Goal: Transaction & Acquisition: Book appointment/travel/reservation

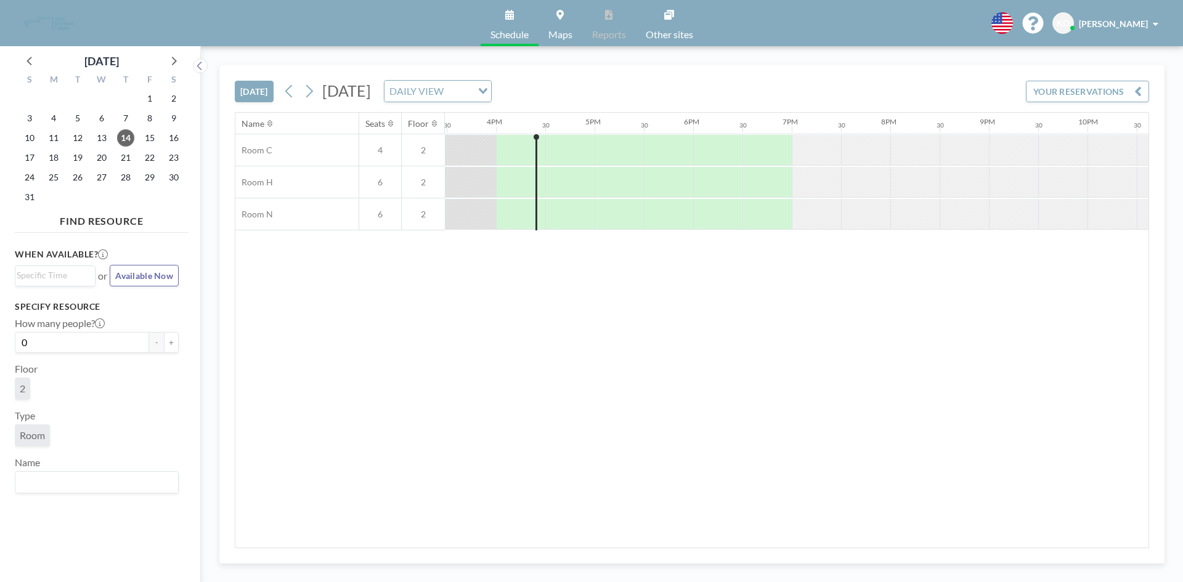
scroll to position [0, 1528]
click at [307, 93] on icon at bounding box center [309, 91] width 12 height 18
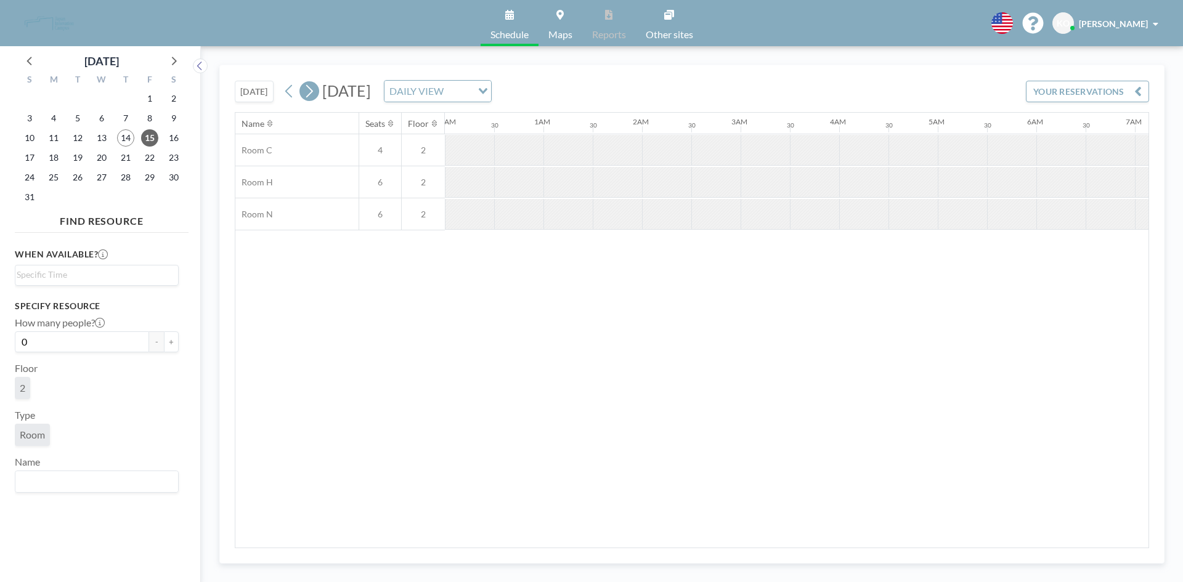
click at [307, 93] on icon at bounding box center [309, 91] width 12 height 18
click at [311, 88] on icon at bounding box center [309, 91] width 7 height 13
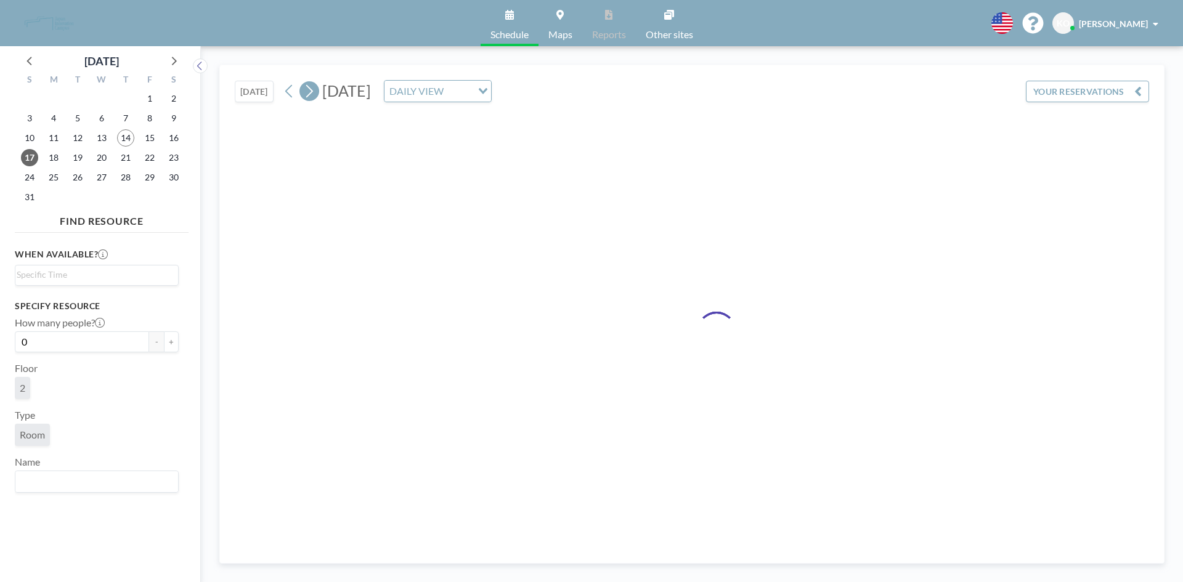
click at [311, 88] on icon at bounding box center [309, 91] width 7 height 13
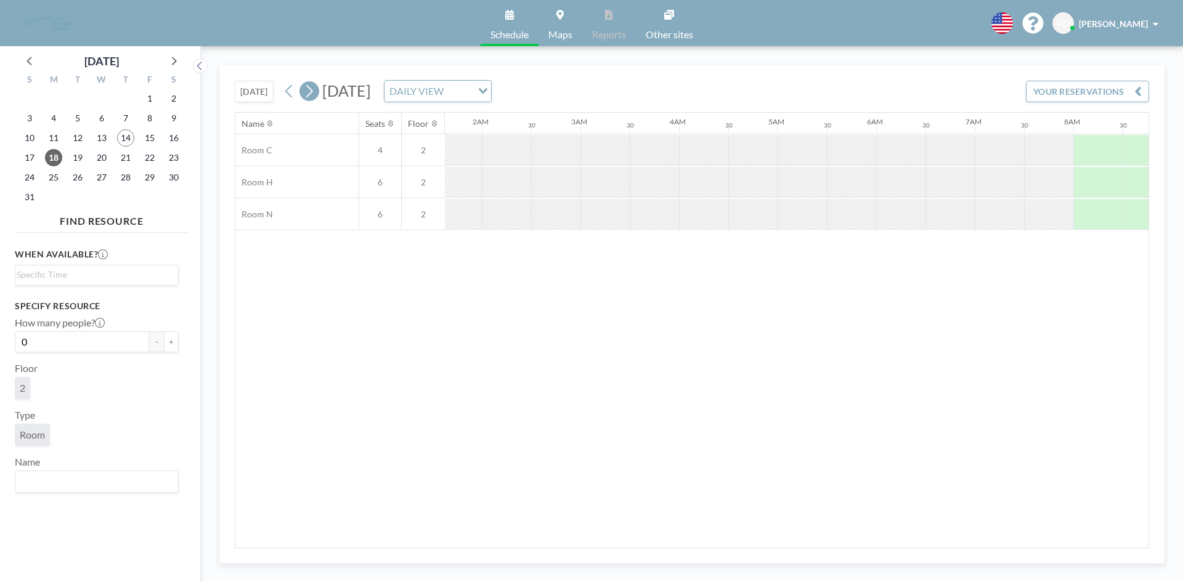
scroll to position [0, 567]
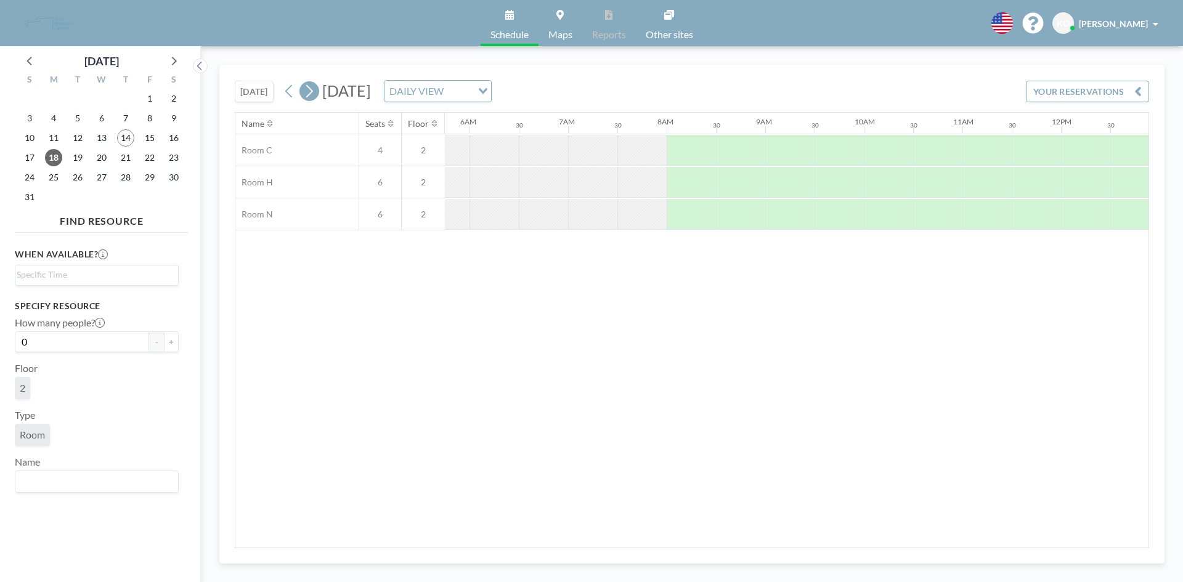
click at [311, 88] on icon at bounding box center [309, 91] width 7 height 13
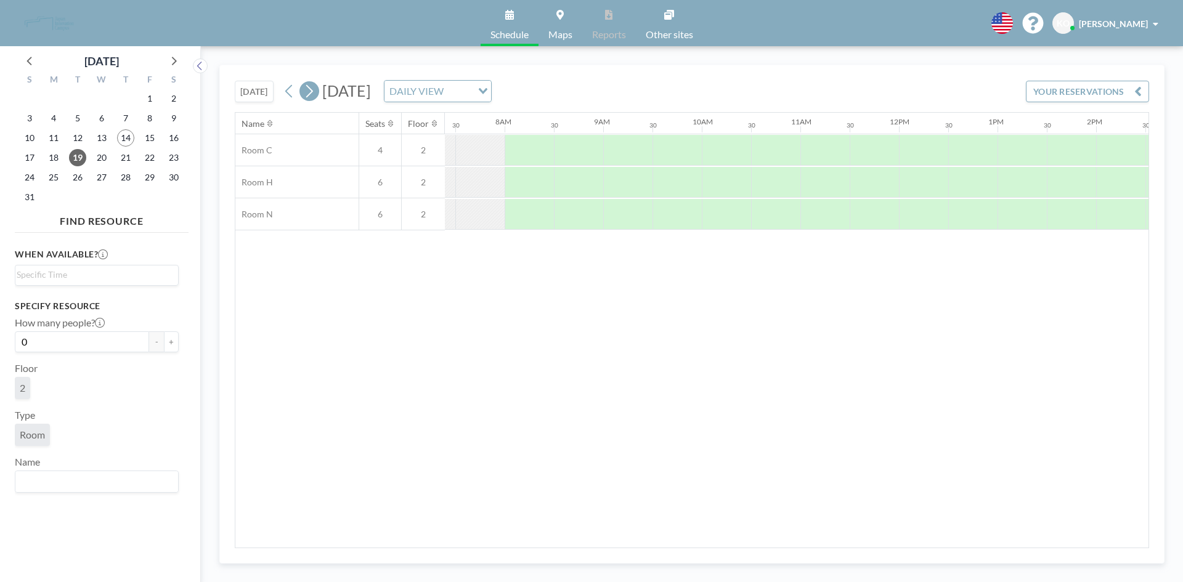
scroll to position [0, 739]
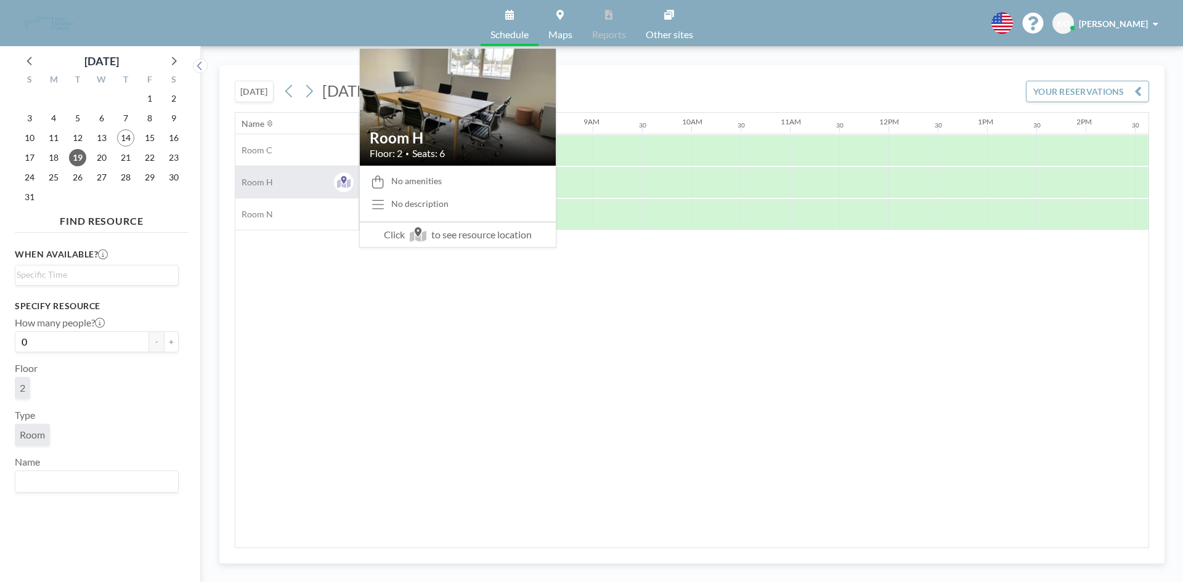
click at [294, 178] on div "Room H" at bounding box center [296, 181] width 123 height 31
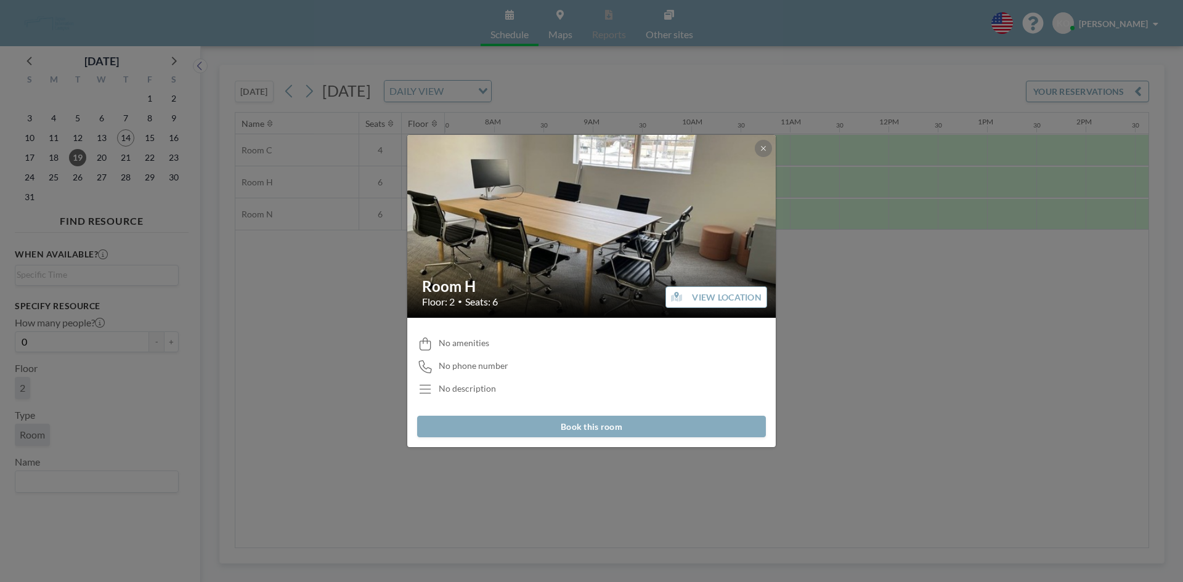
click at [579, 431] on button "Book this room" at bounding box center [591, 427] width 349 height 22
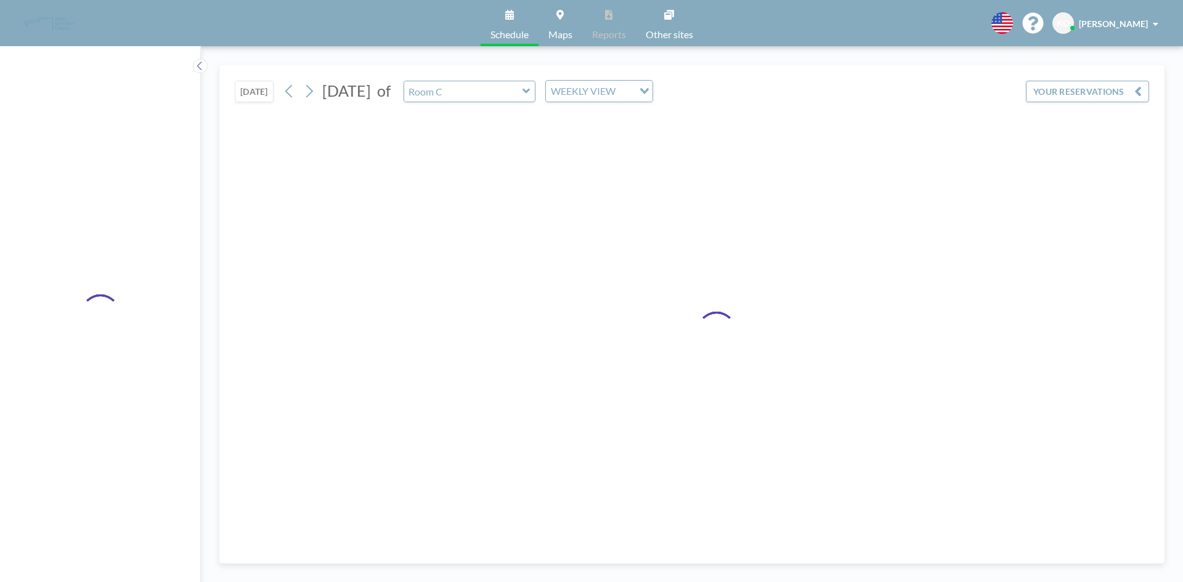
type input "Room H"
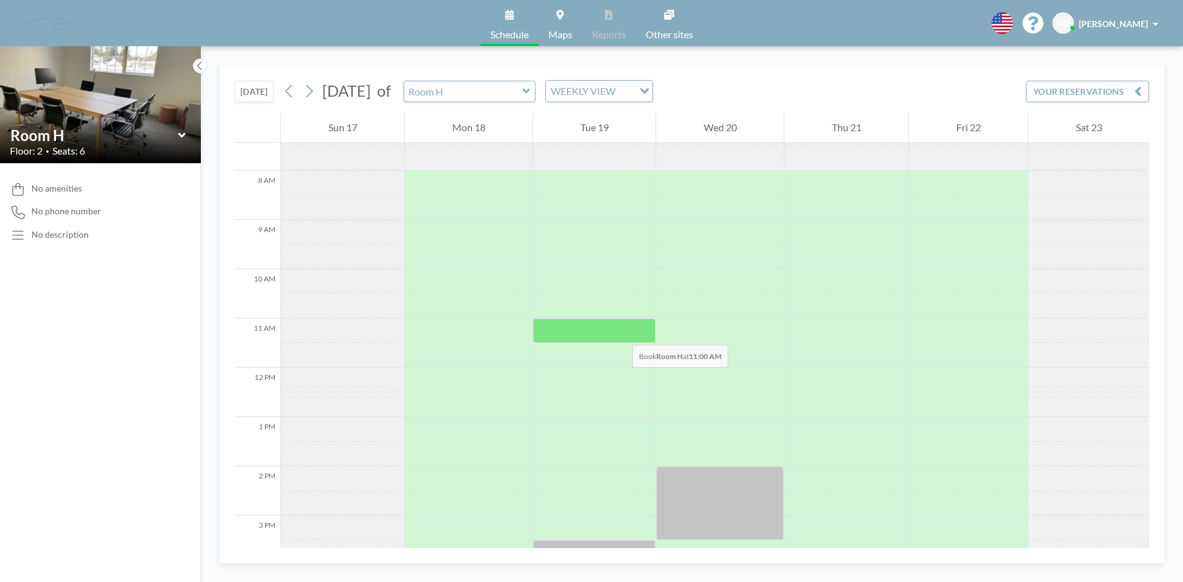
scroll to position [370, 0]
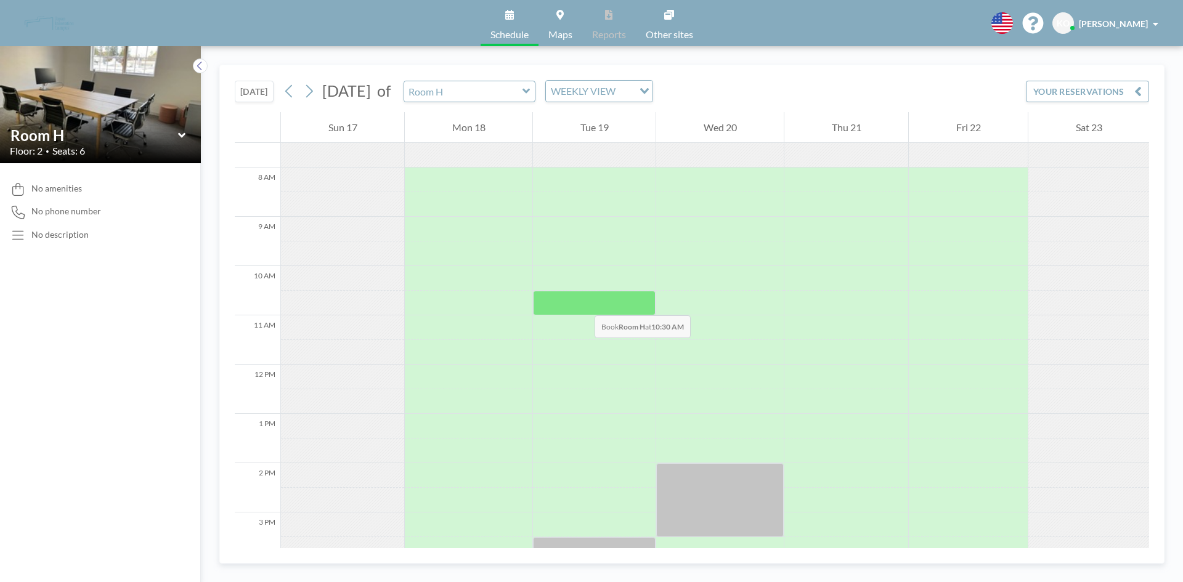
click at [582, 303] on div at bounding box center [594, 303] width 123 height 25
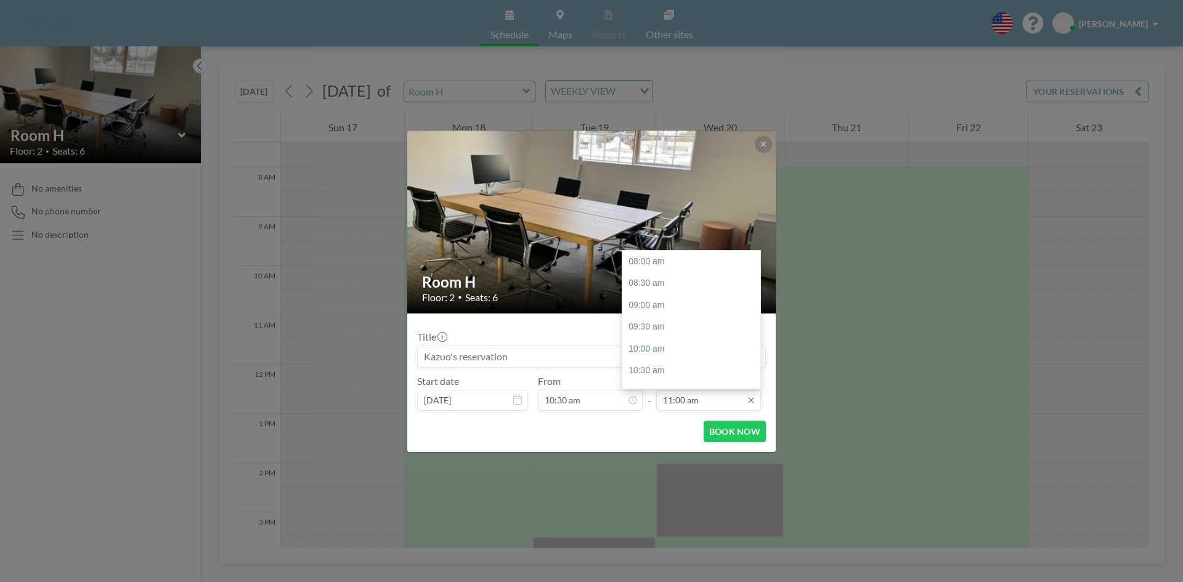
scroll to position [132, 0]
click at [730, 400] on input "11:00 am" at bounding box center [708, 400] width 105 height 21
click at [696, 307] on div "12:00 pm" at bounding box center [694, 305] width 144 height 22
type input "12:00 pm"
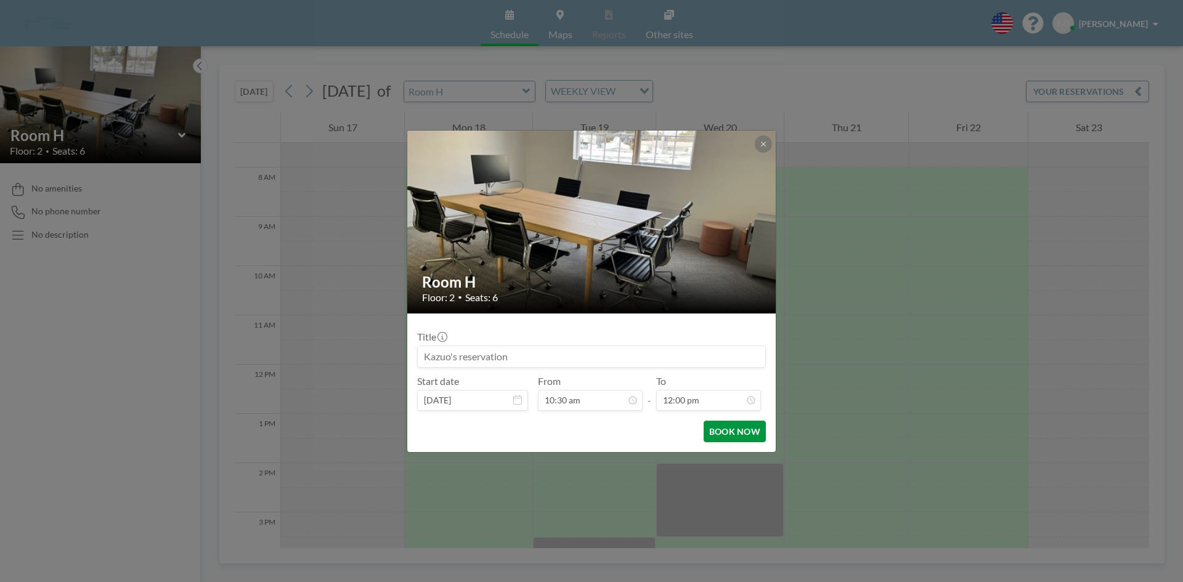
scroll to position [176, 0]
click at [731, 432] on button "BOOK NOW" at bounding box center [735, 432] width 62 height 22
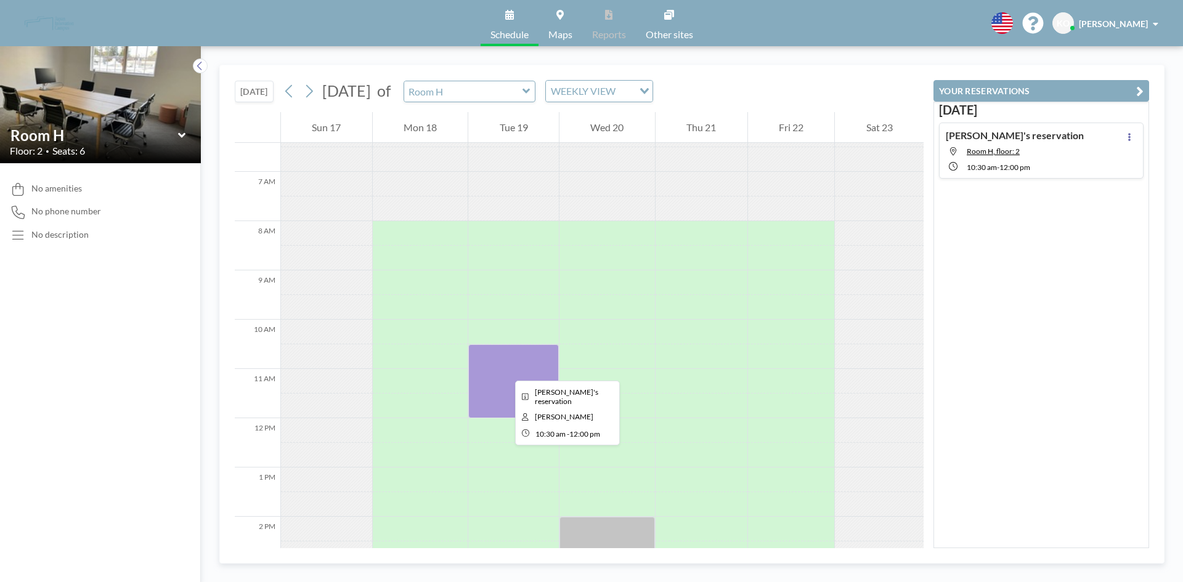
scroll to position [308, 0]
